Goal: Task Accomplishment & Management: Manage account settings

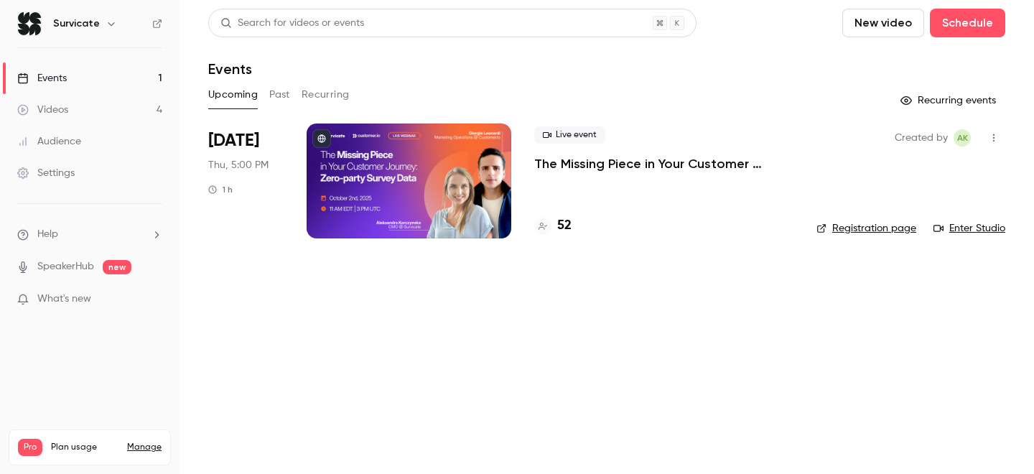
click at [618, 165] on p "The Missing Piece in Your Customer Journey: Zero-party Survey Data" at bounding box center [663, 163] width 259 height 17
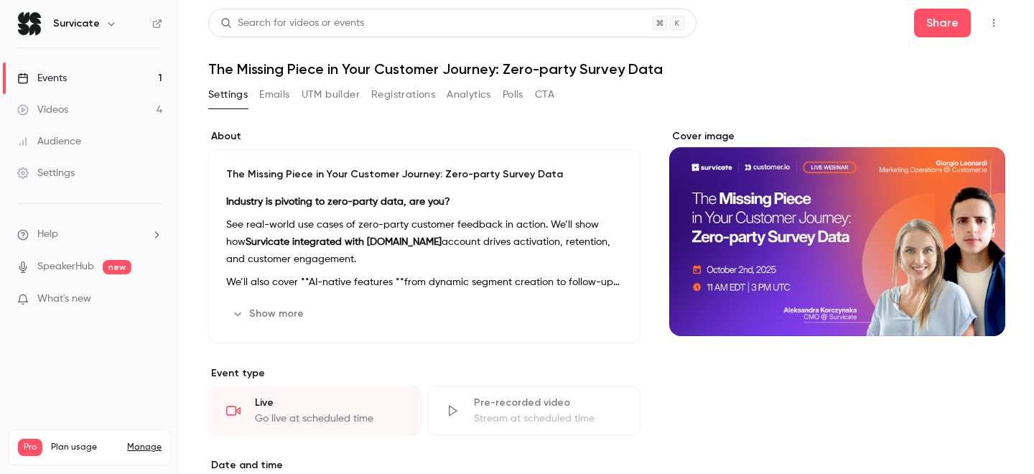
click at [412, 98] on button "Registrations" at bounding box center [403, 94] width 64 height 23
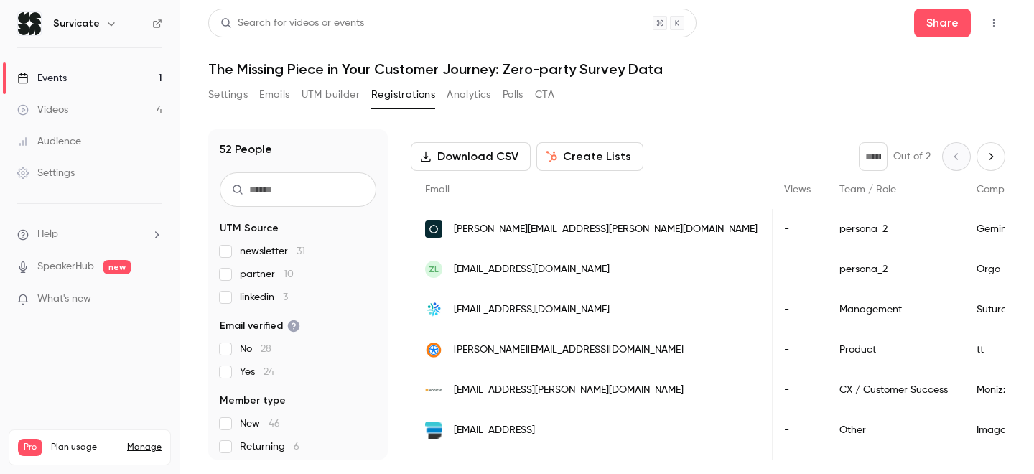
scroll to position [0, 441]
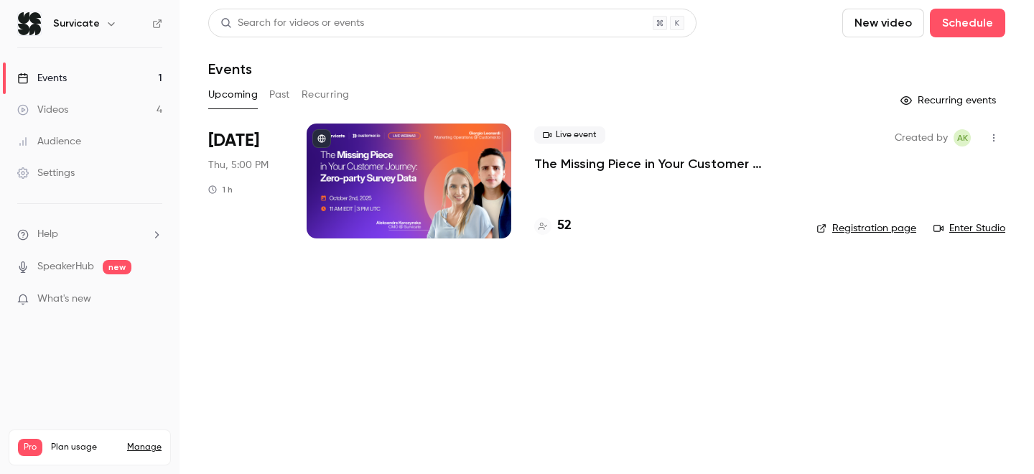
click at [450, 337] on main "Search for videos or events New video Schedule Events Upcoming Past Recurring R…" at bounding box center [607, 237] width 855 height 474
click at [557, 178] on div "Live event The Missing Piece in Your Customer Journey: Zero-party Survey Data 52" at bounding box center [663, 181] width 259 height 115
click at [557, 164] on p "The Missing Piece in Your Customer Journey: Zero-party Survey Data" at bounding box center [663, 163] width 259 height 17
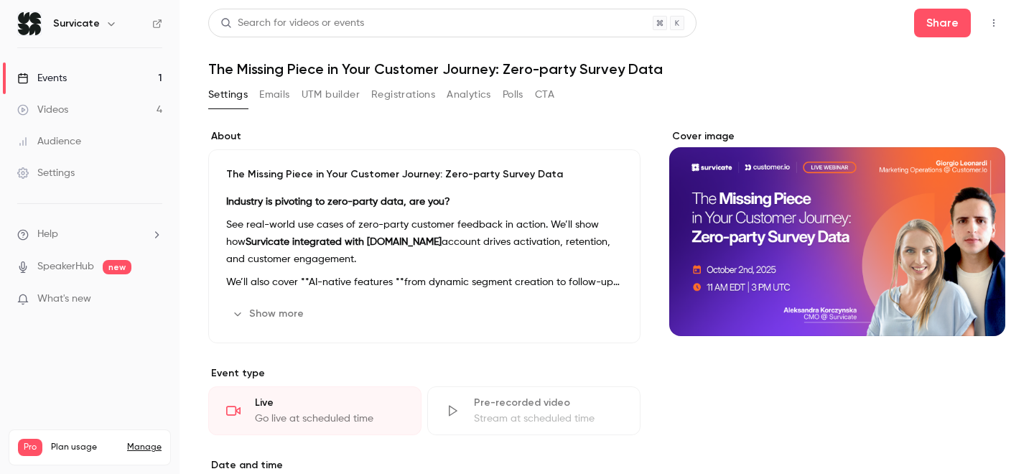
click at [397, 91] on button "Registrations" at bounding box center [403, 94] width 64 height 23
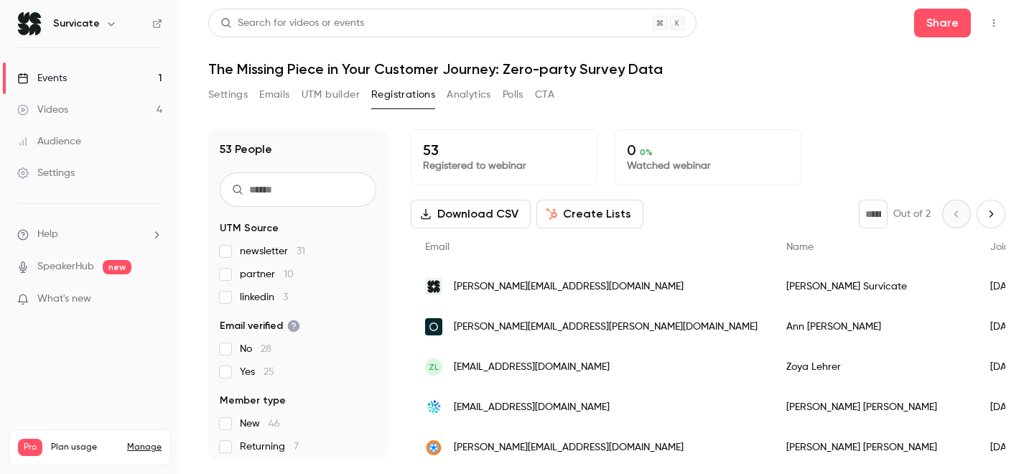
click at [274, 99] on button "Emails" at bounding box center [274, 94] width 30 height 23
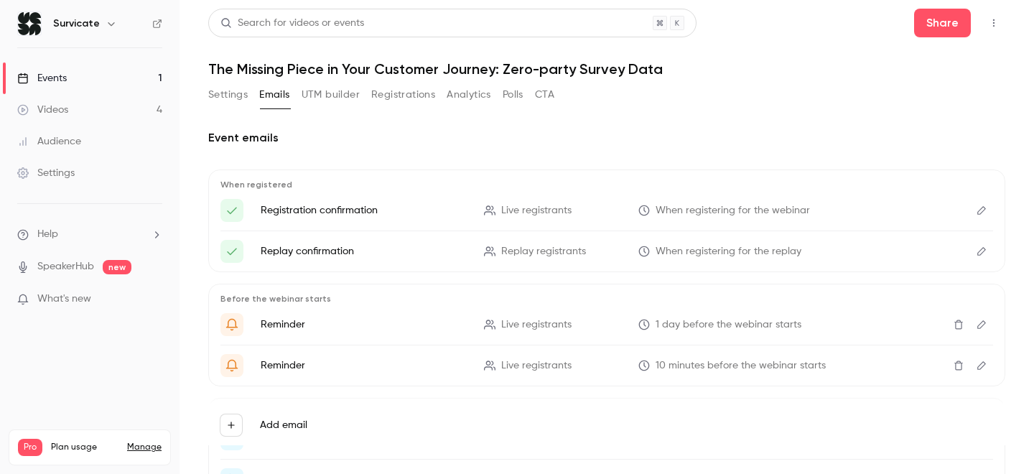
scroll to position [31, 0]
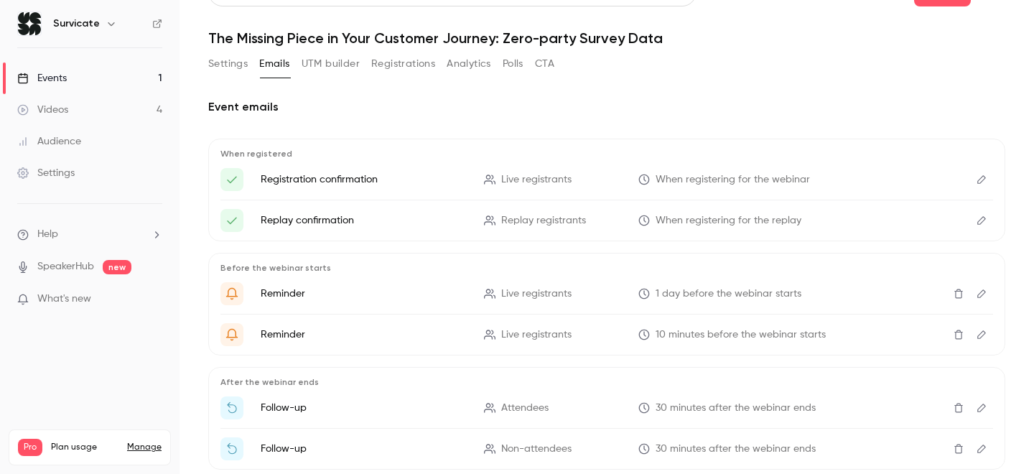
click at [980, 292] on icon "Edit" at bounding box center [981, 294] width 11 height 10
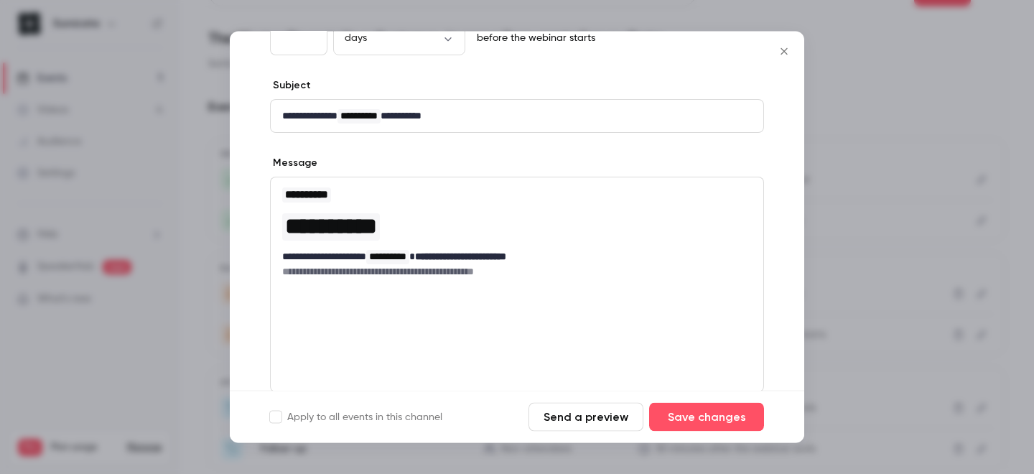
scroll to position [0, 0]
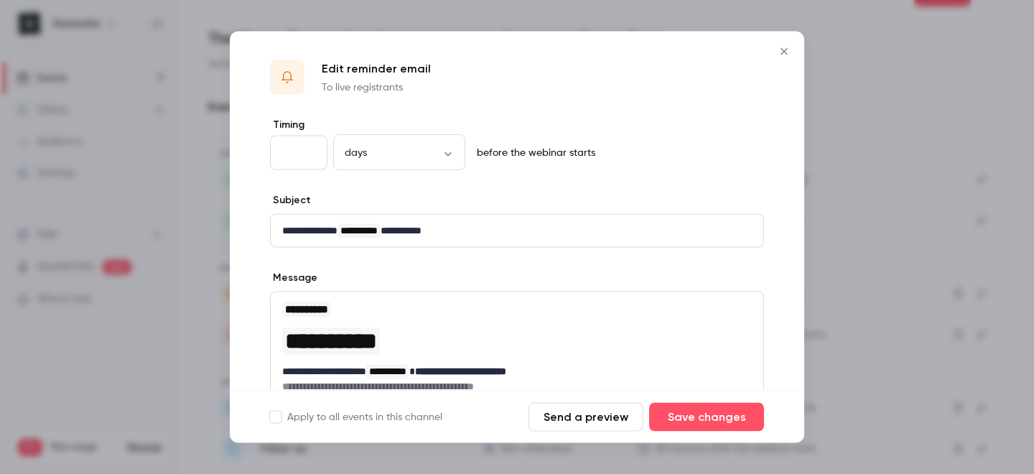
click at [787, 51] on icon "Close" at bounding box center [784, 51] width 17 height 11
